Goal: Navigation & Orientation: Find specific page/section

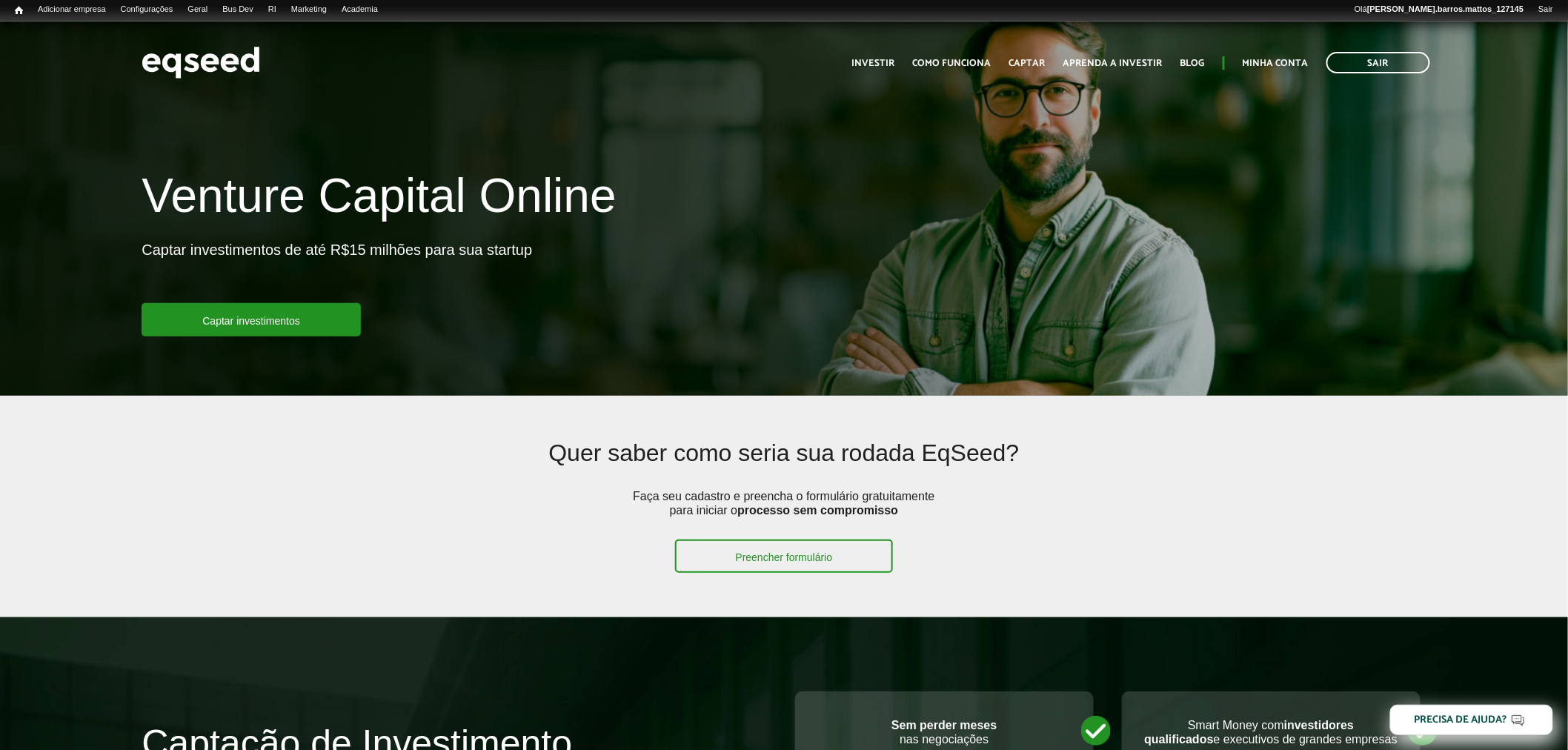
scroll to position [2721, 0]
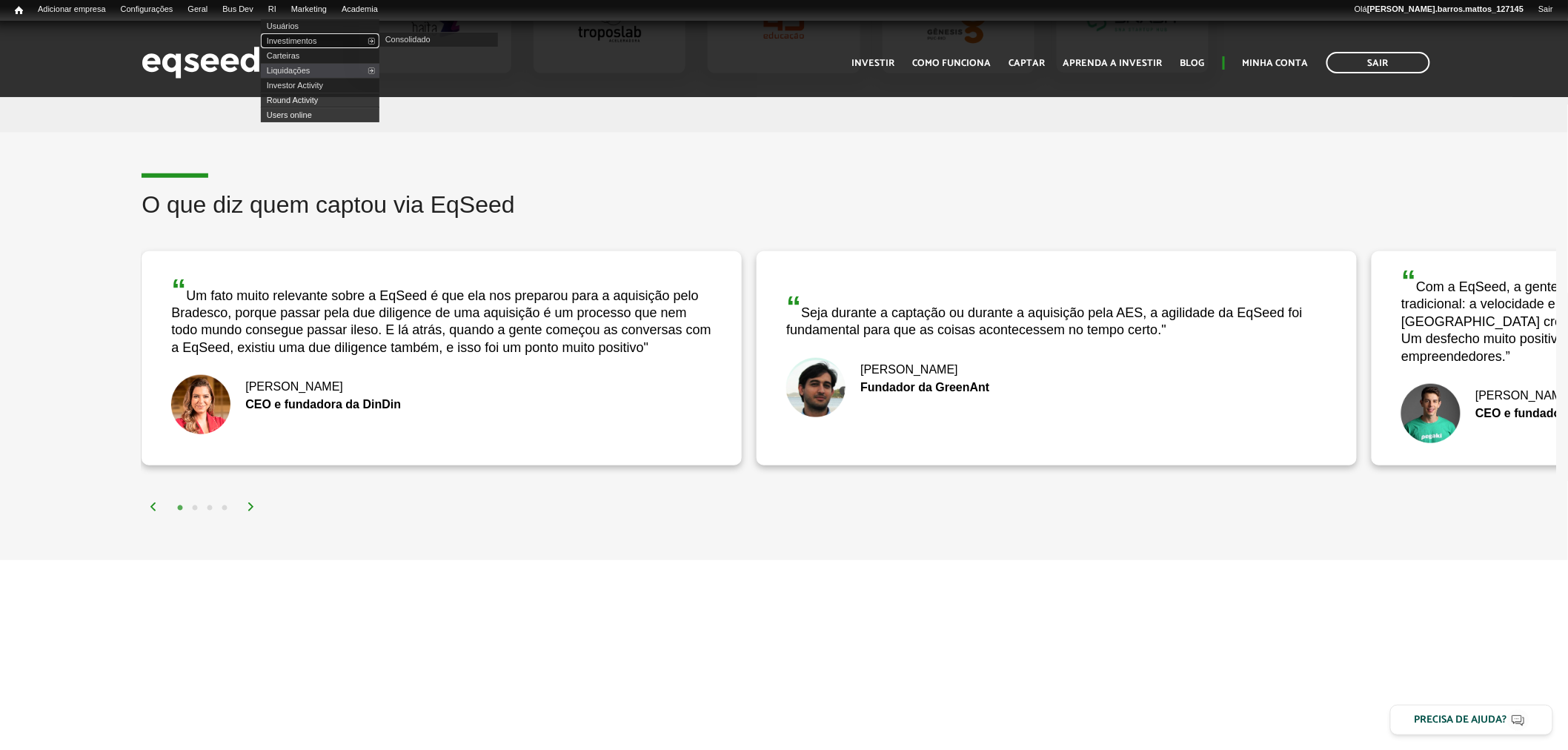
click at [309, 39] on link "Investimentos" at bounding box center [321, 40] width 119 height 14
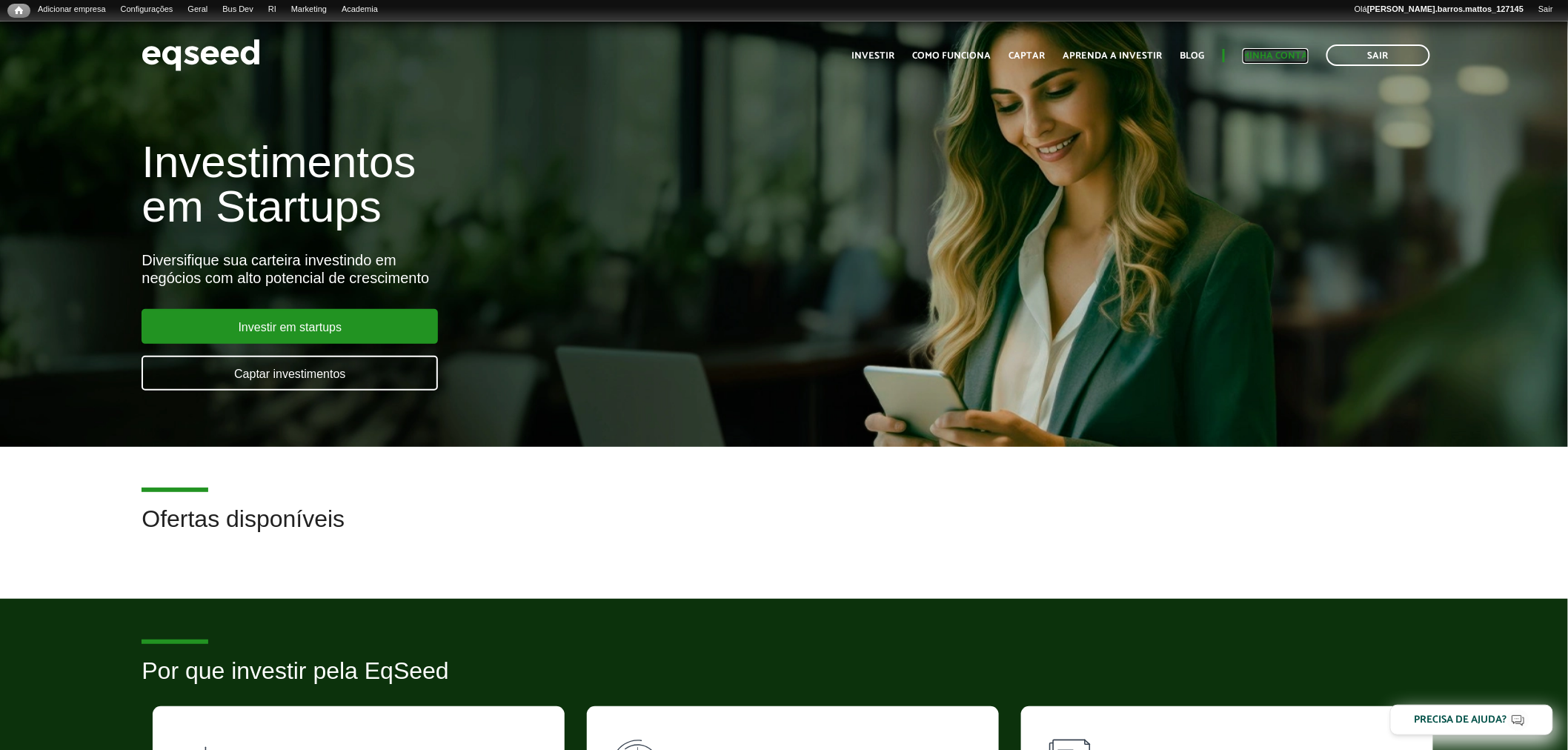
click at [1263, 55] on link "Minha conta" at bounding box center [1275, 56] width 66 height 10
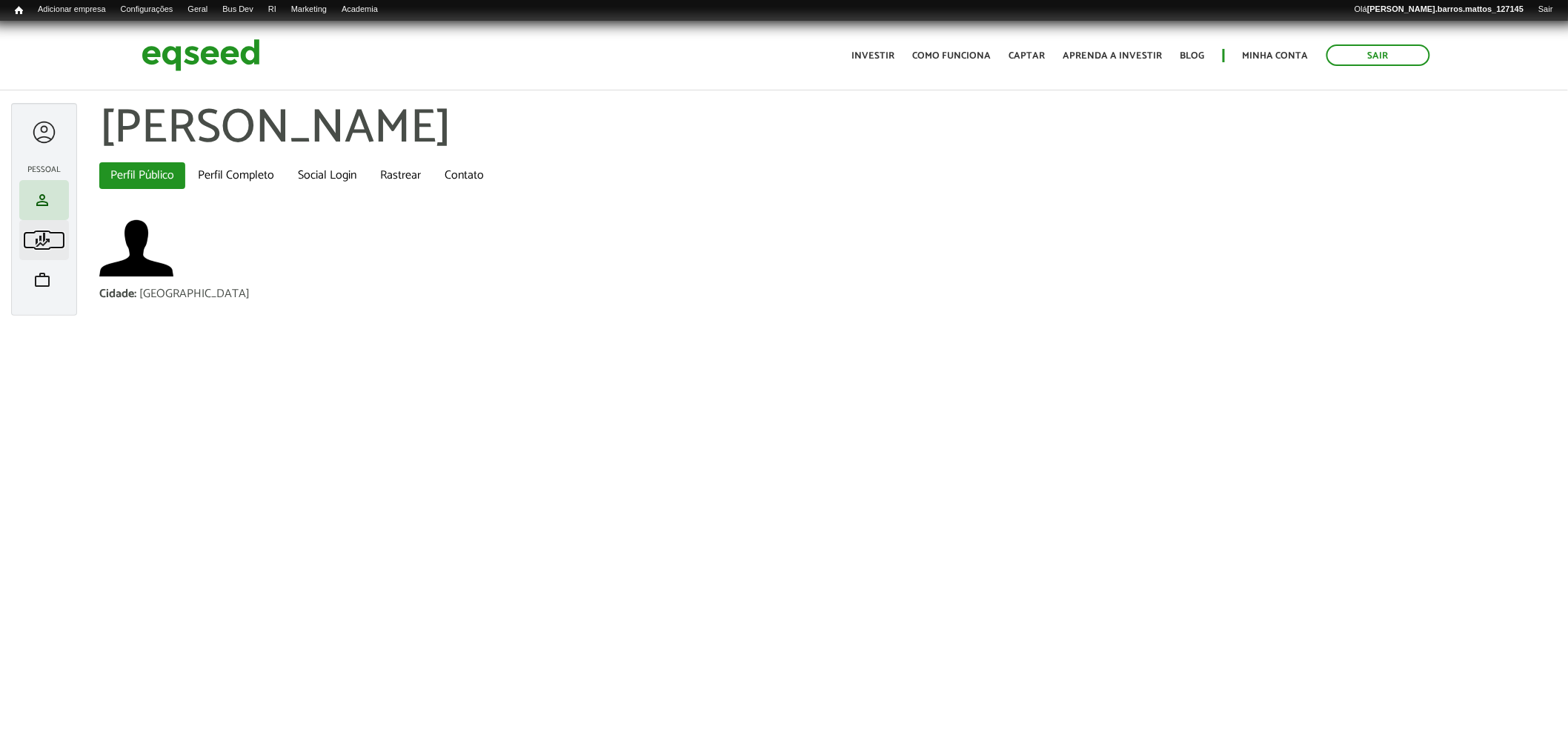
click at [44, 239] on span "finance_mode" at bounding box center [42, 240] width 18 height 18
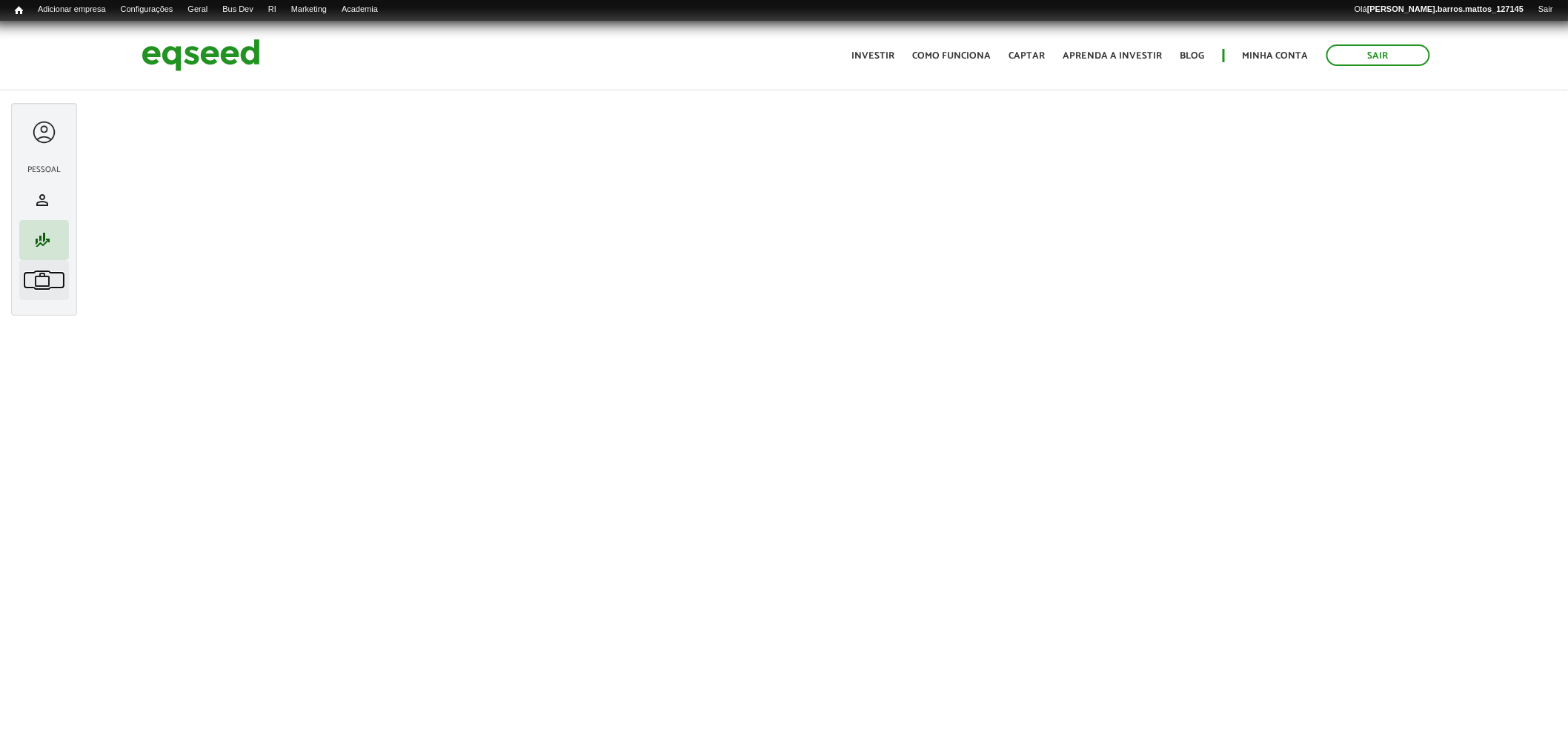
click at [57, 272] on link "work Meu portfólio" at bounding box center [44, 280] width 43 height 18
click at [38, 241] on span "finance_mode" at bounding box center [42, 240] width 18 height 18
click at [43, 194] on span "person" at bounding box center [42, 200] width 18 height 18
